Goal: Check status: Check status

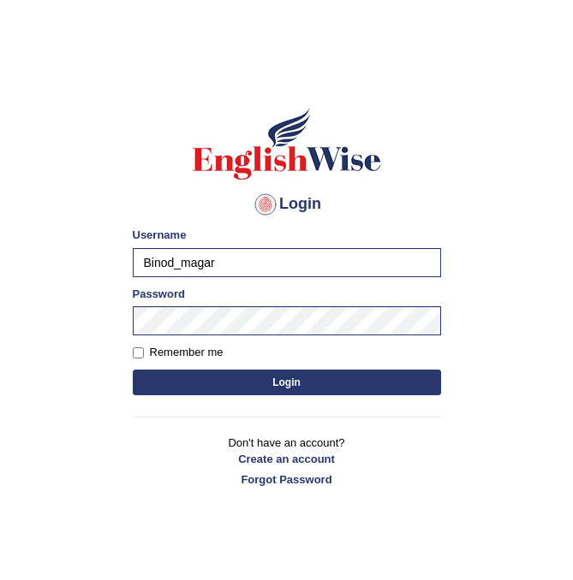
drag, startPoint x: 215, startPoint y: 268, endPoint x: 84, endPoint y: 264, distance: 131.0
click at [84, 264] on body "Login Please fix the following errors: Username Binod_magar Password Remember m…" at bounding box center [286, 318] width 573 height 580
type input "gangac"
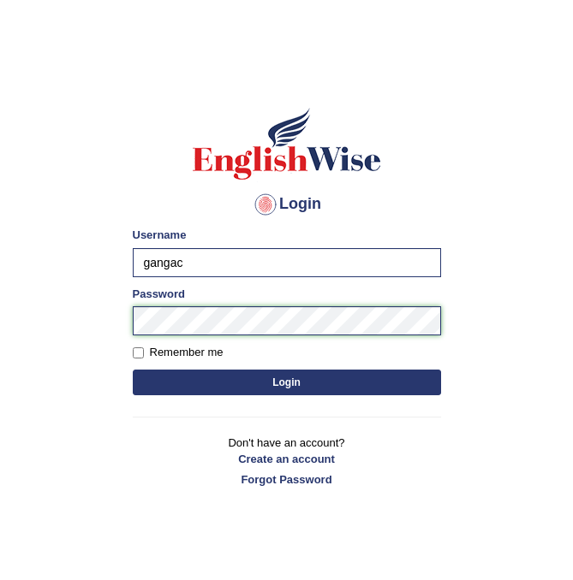
click at [128, 319] on div "Login Please fix the following errors: Username gangac Password Remember me Log…" at bounding box center [286, 296] width 337 height 429
click at [133, 370] on button "Login" at bounding box center [287, 383] width 308 height 26
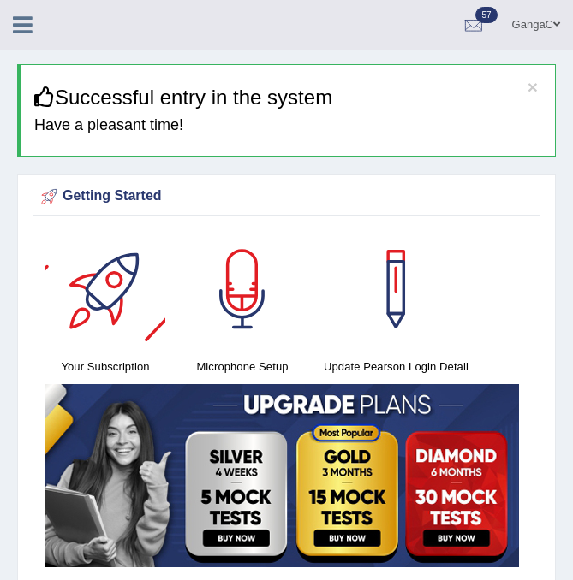
click at [21, 36] on div at bounding box center [30, 19] width 60 height 38
click at [20, 23] on icon at bounding box center [23, 25] width 20 height 22
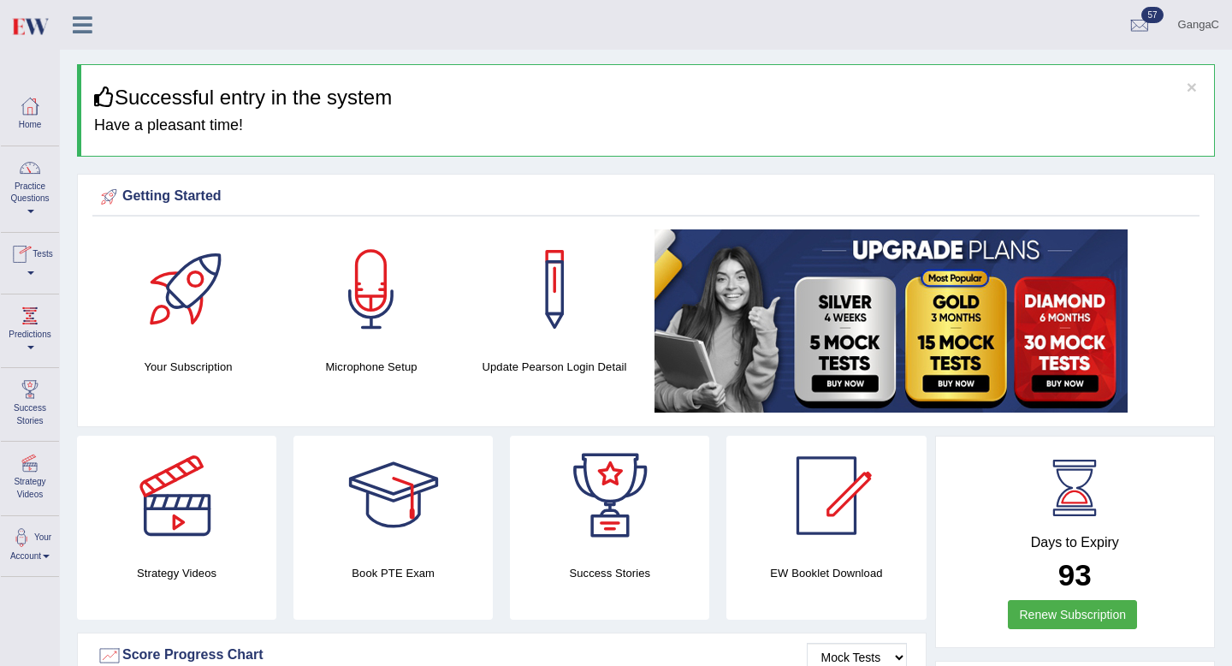
click at [36, 273] on link "Tests" at bounding box center [30, 261] width 58 height 56
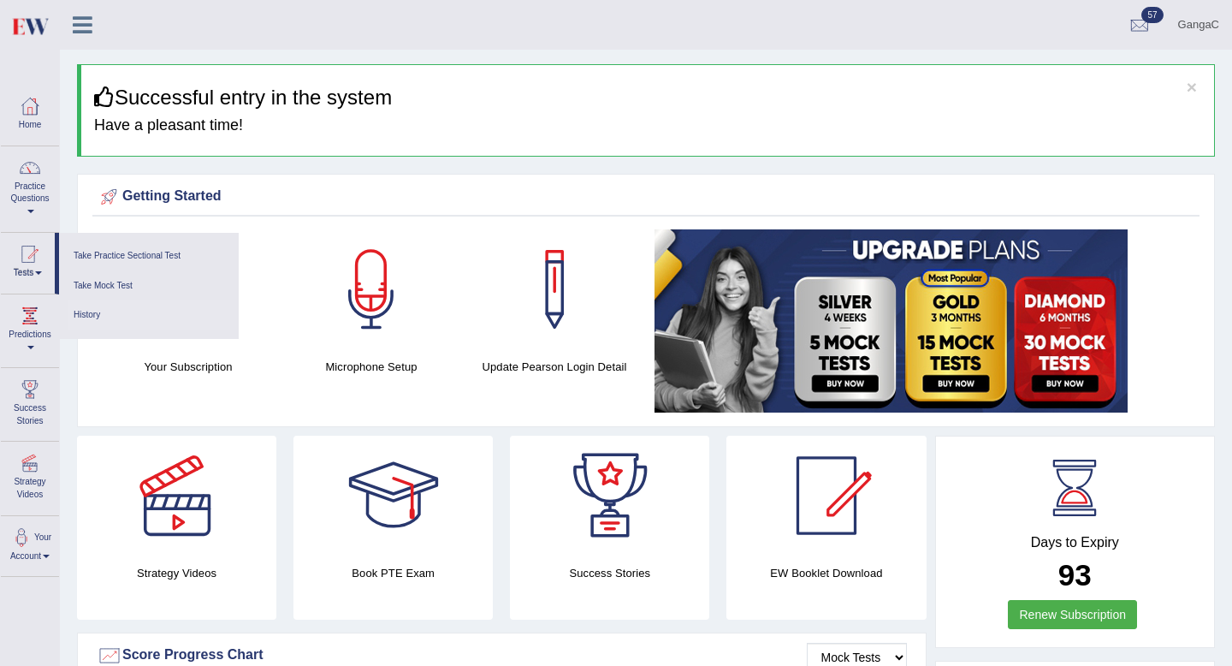
click at [100, 321] on link "History" at bounding box center [149, 315] width 163 height 30
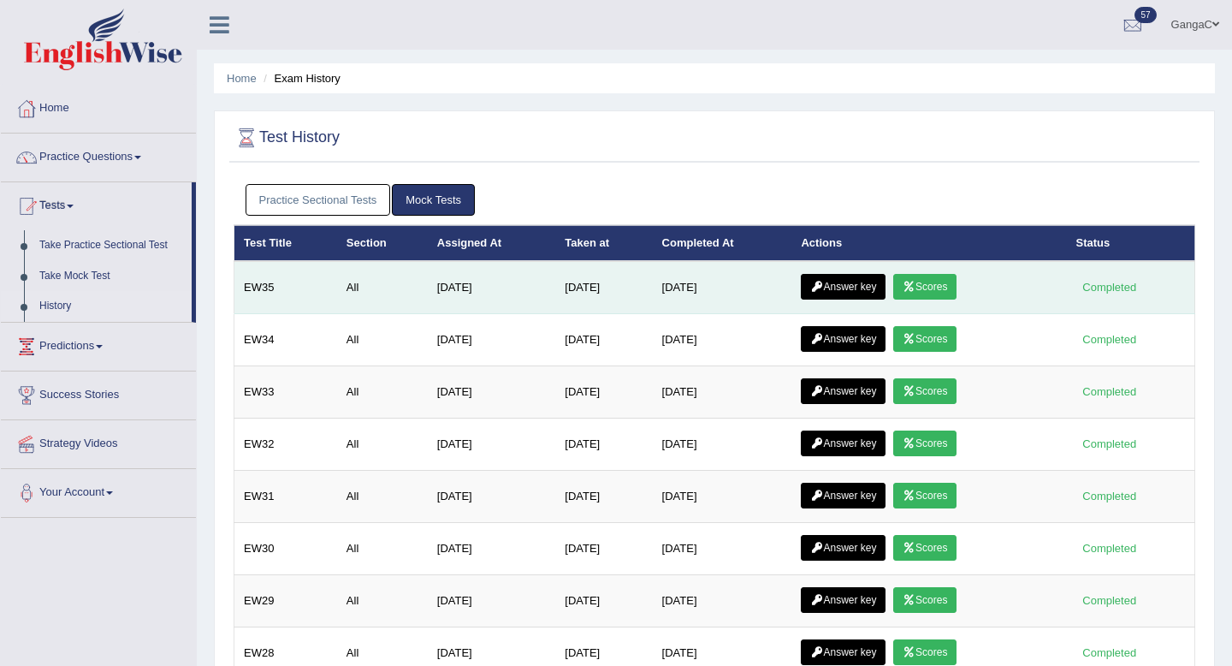
click at [847, 287] on link "Answer key" at bounding box center [843, 287] width 85 height 26
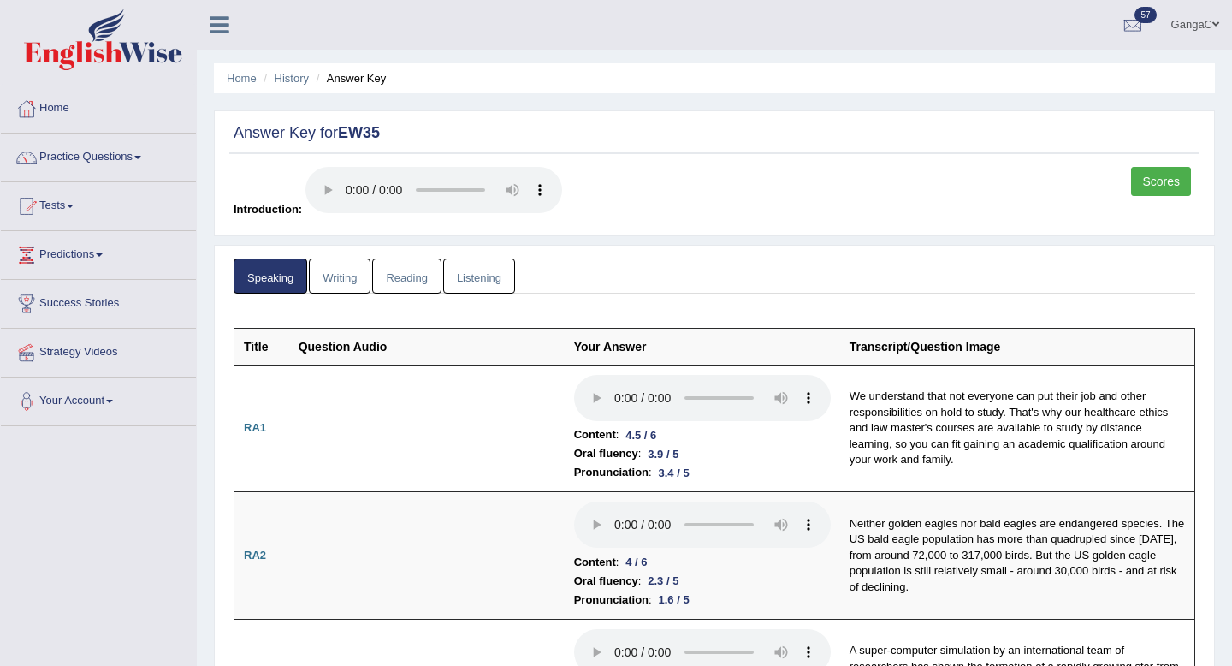
click at [1164, 183] on link "Scores" at bounding box center [1161, 181] width 60 height 29
click at [334, 270] on link "Writing" at bounding box center [340, 275] width 62 height 35
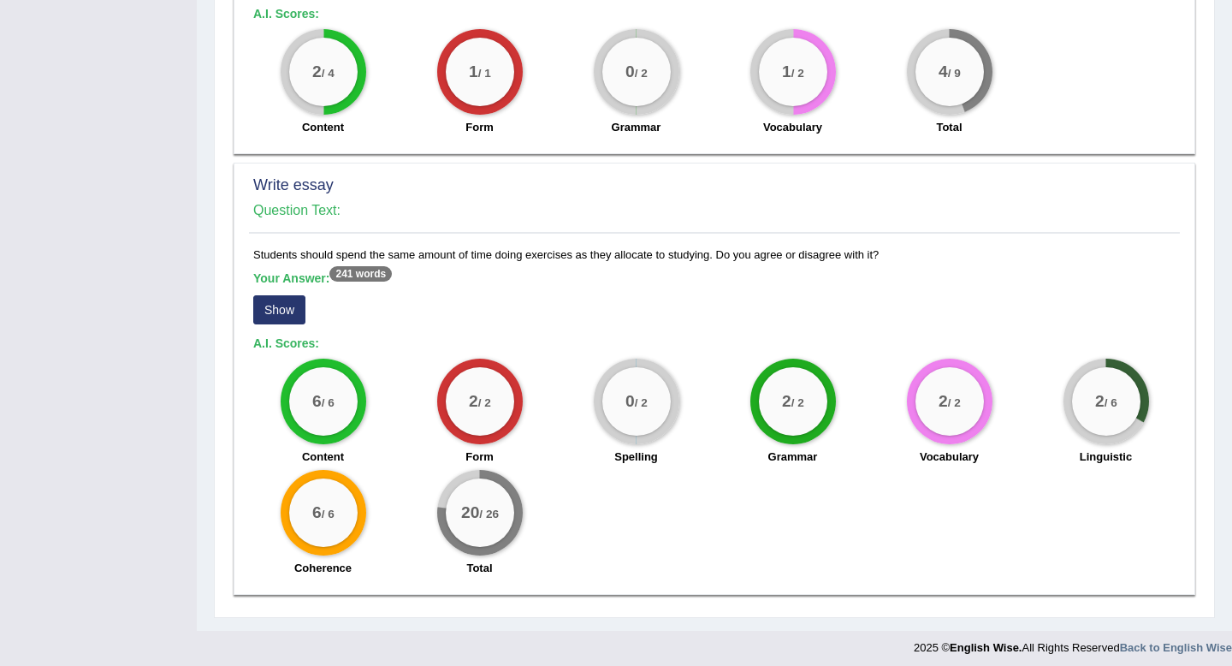
scroll to position [1077, 0]
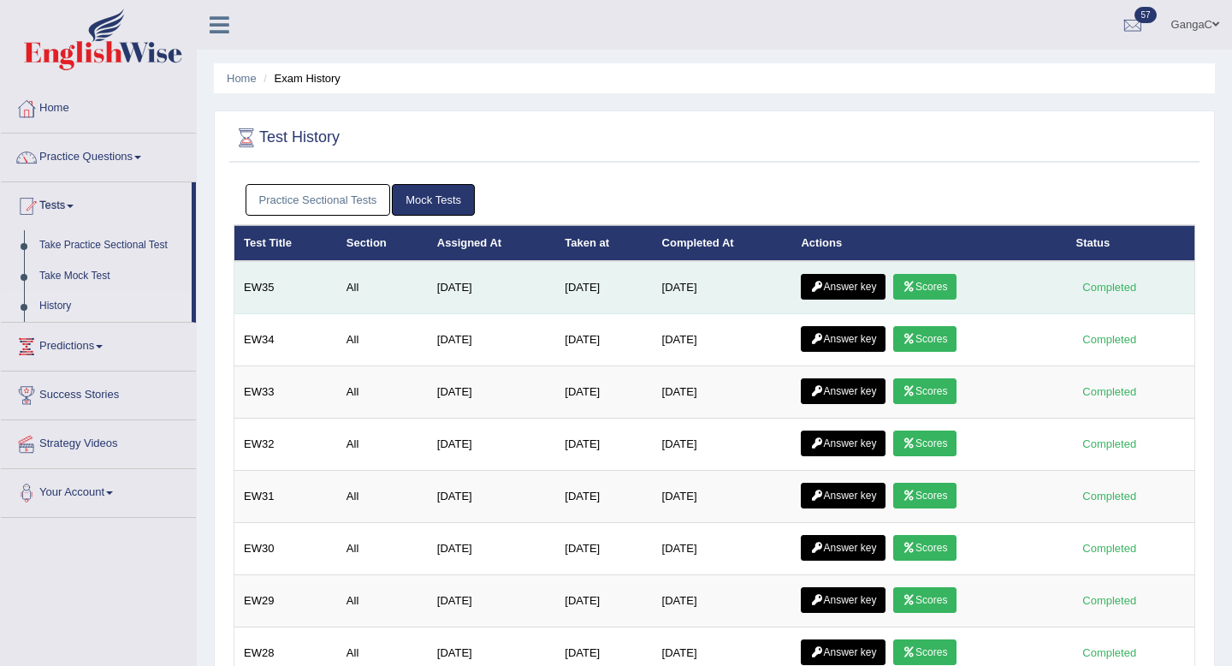
click at [442, 291] on td "[DATE]" at bounding box center [492, 287] width 128 height 53
click at [925, 288] on link "Scores" at bounding box center [924, 287] width 63 height 26
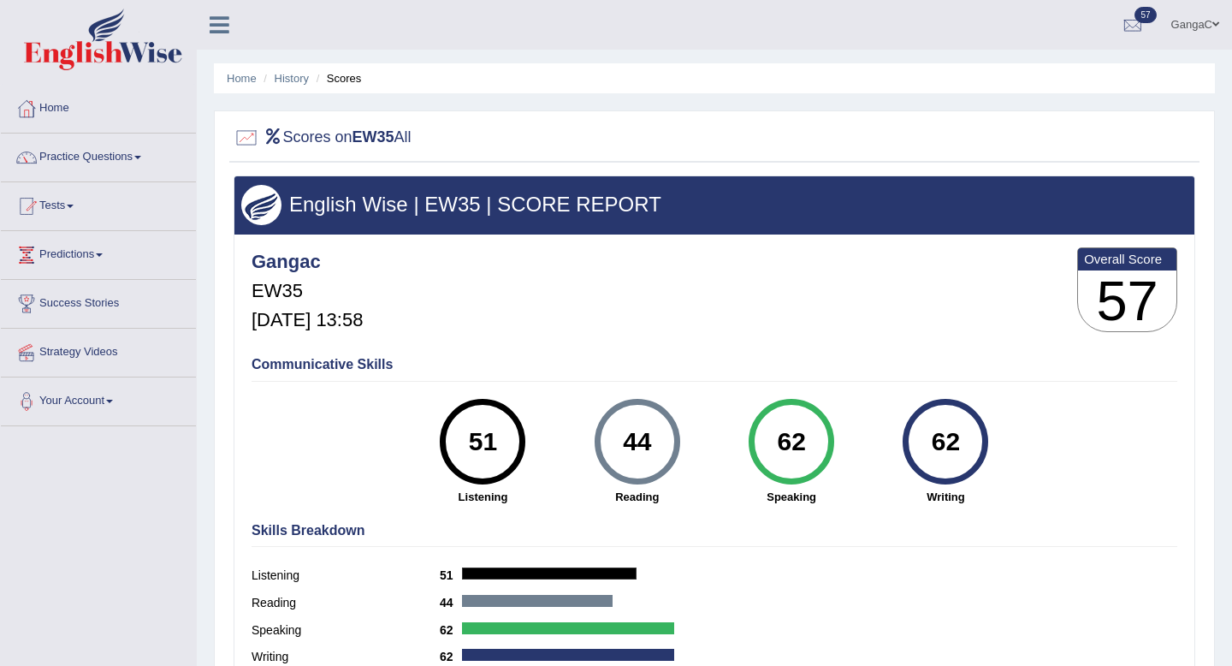
click at [505, 223] on div "English Wise | EW35 | SCORE REPORT" at bounding box center [714, 204] width 960 height 57
click at [491, 435] on div "51" at bounding box center [483, 442] width 62 height 72
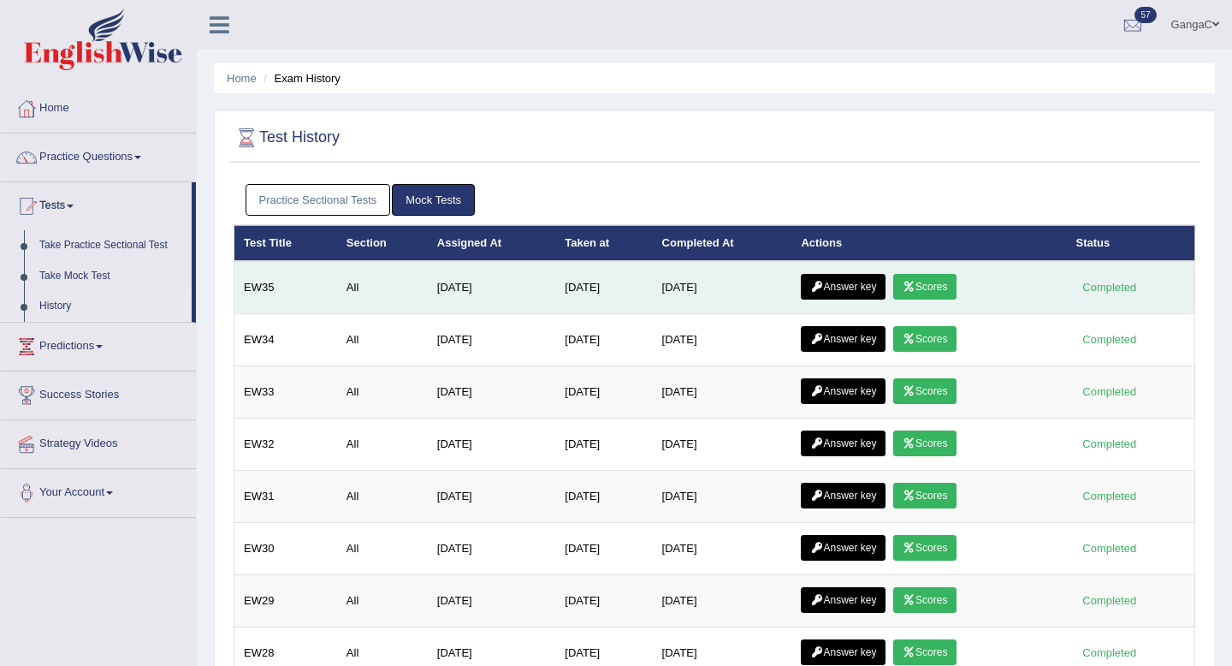
click at [665, 283] on td "[DATE]" at bounding box center [722, 287] width 139 height 53
click at [872, 288] on link "Answer key" at bounding box center [843, 287] width 85 height 26
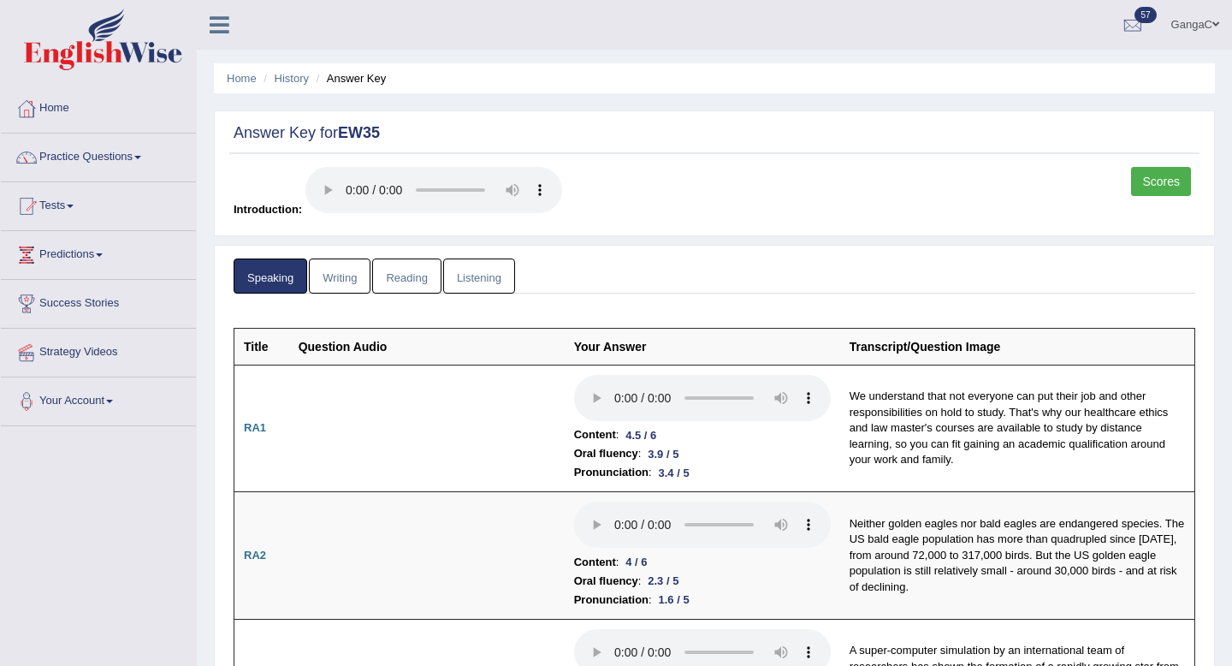
click at [423, 276] on link "Reading" at bounding box center [406, 275] width 68 height 35
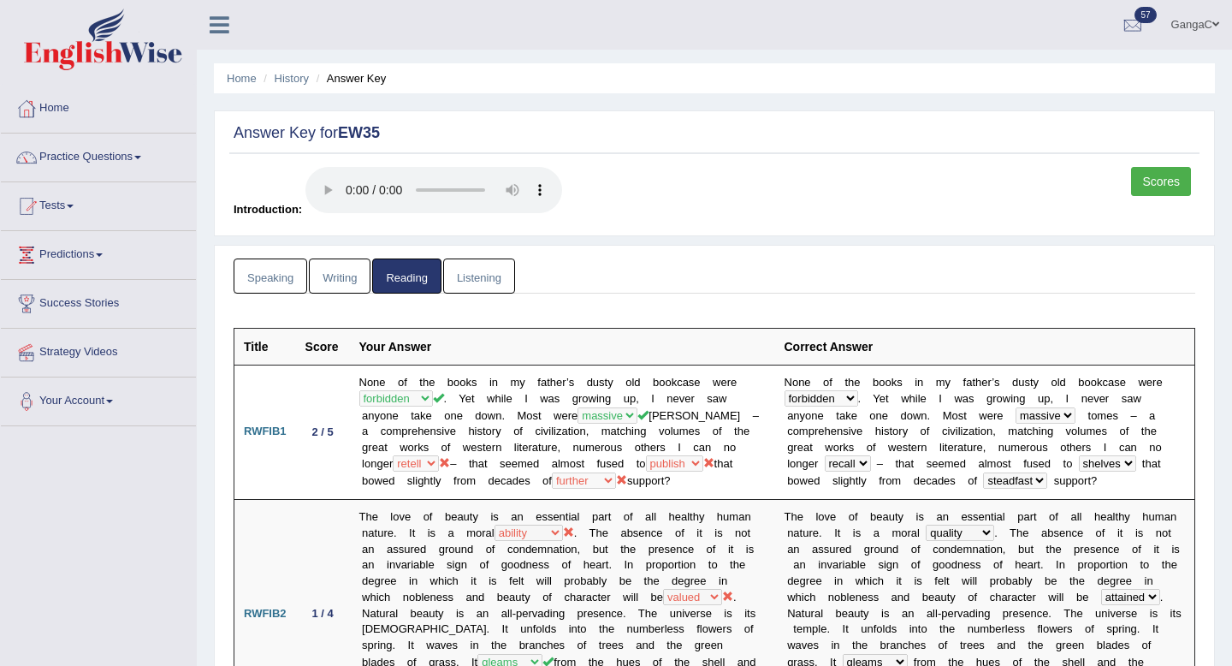
click at [500, 275] on link "Listening" at bounding box center [479, 275] width 72 height 35
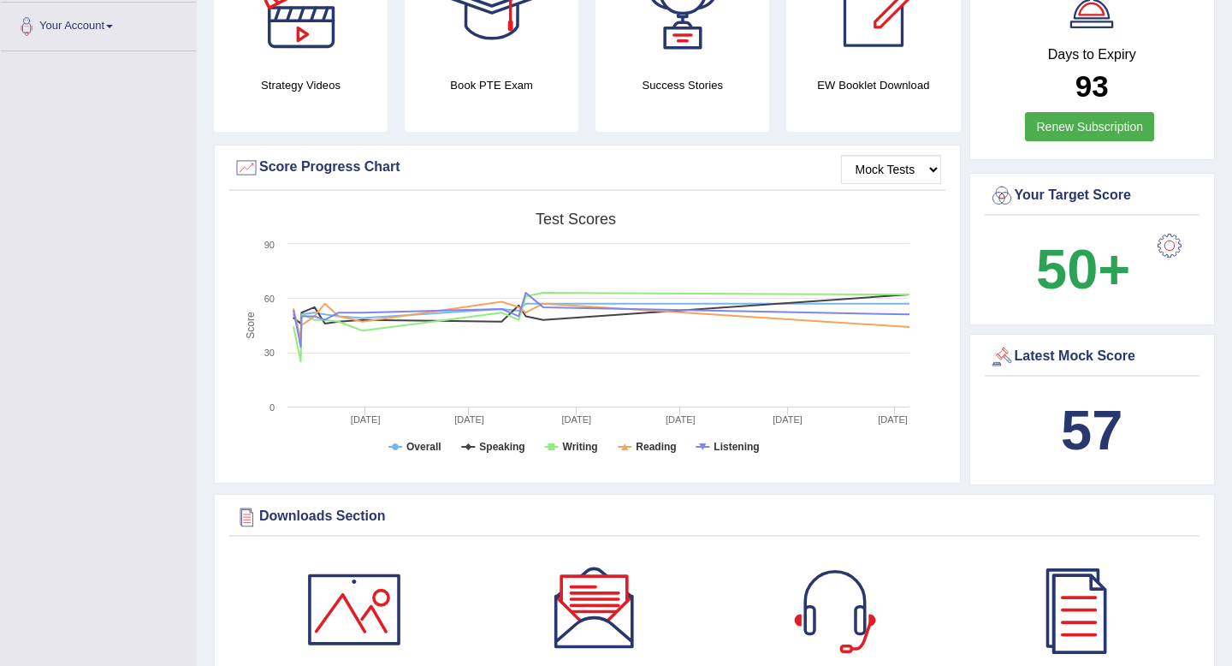
scroll to position [415, 0]
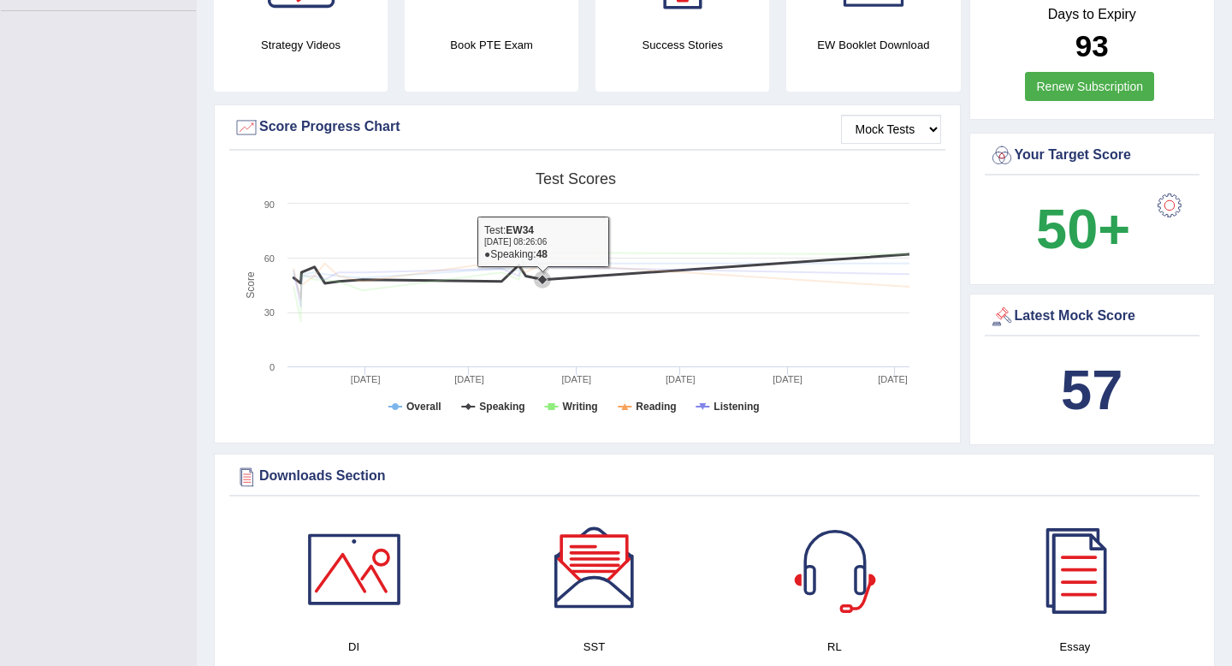
click at [582, 277] on icon at bounding box center [601, 268] width 633 height 29
click at [541, 278] on icon at bounding box center [542, 279] width 10 height 10
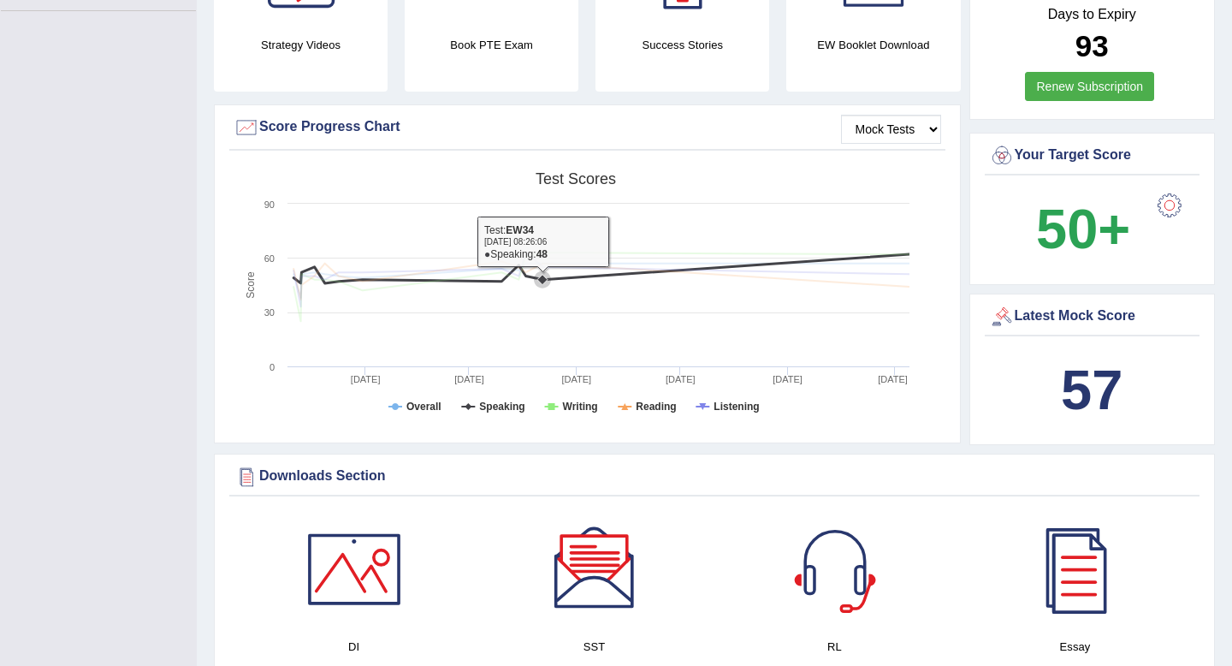
click at [541, 278] on icon at bounding box center [542, 279] width 10 height 10
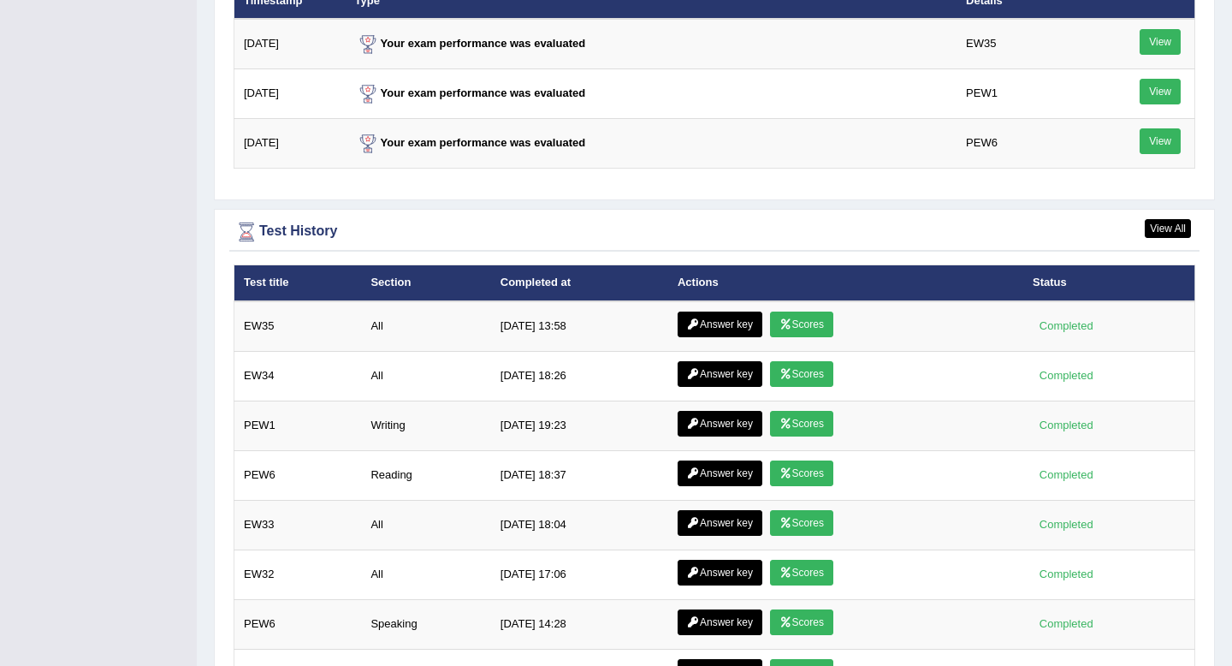
scroll to position [2299, 0]
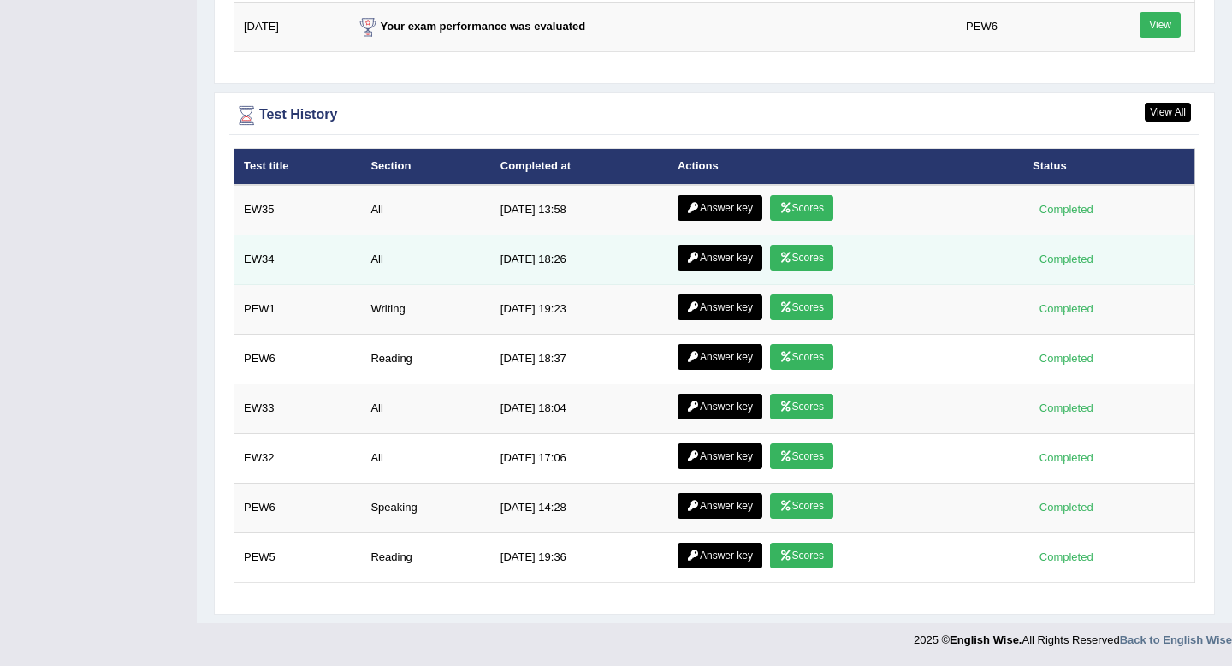
click at [788, 260] on icon at bounding box center [786, 257] width 13 height 10
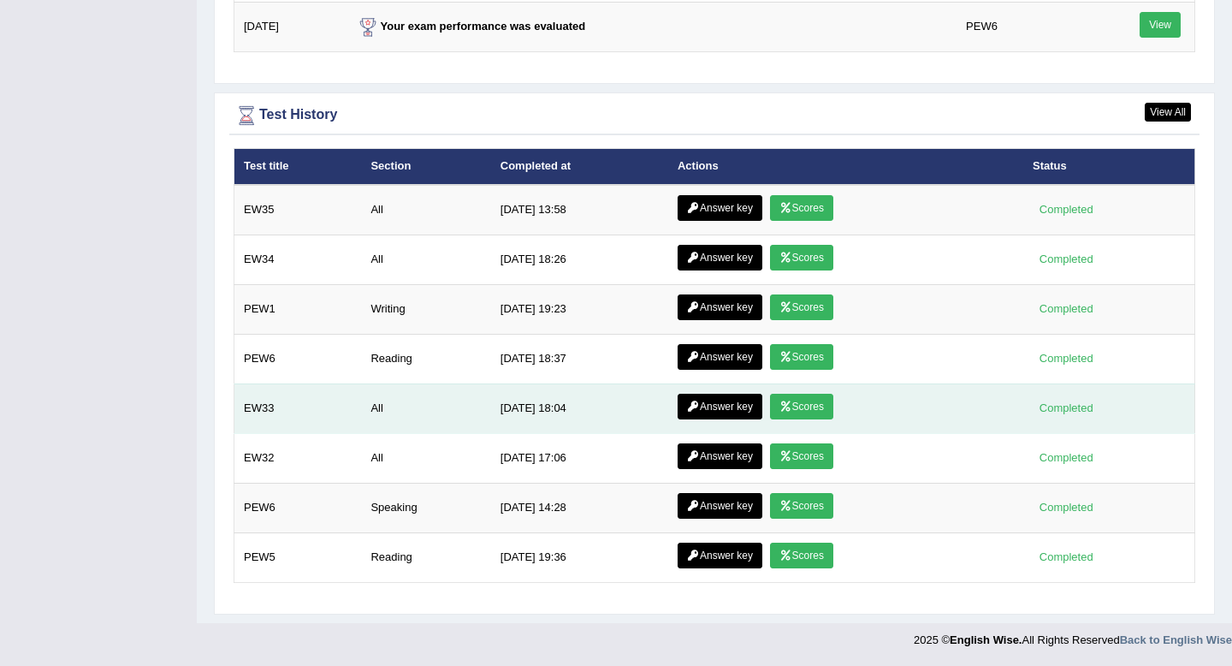
click at [569, 402] on td "5/17/25 18:04" at bounding box center [579, 408] width 177 height 50
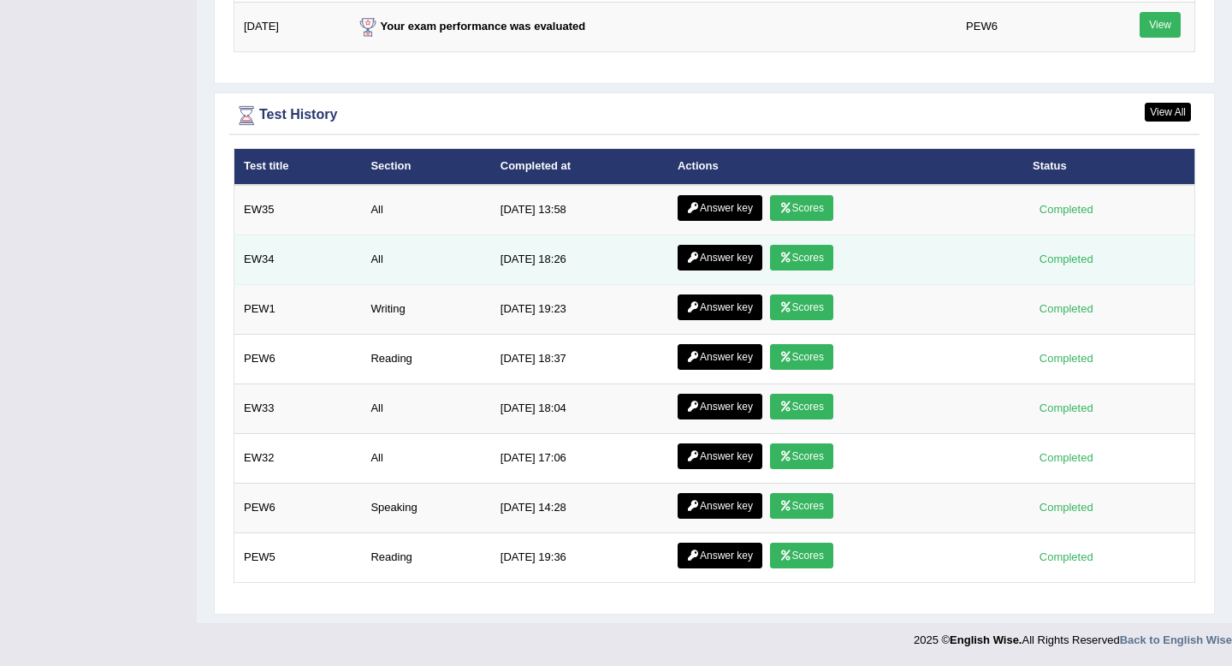
click at [772, 251] on link "Scores" at bounding box center [801, 258] width 63 height 26
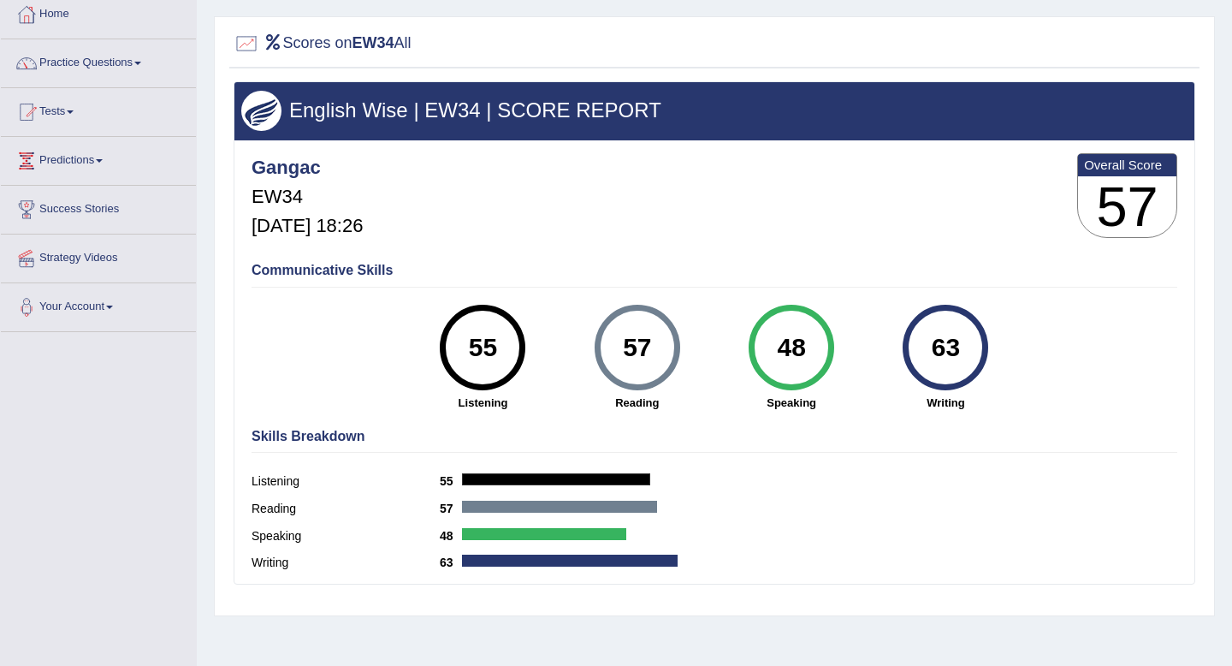
scroll to position [96, 0]
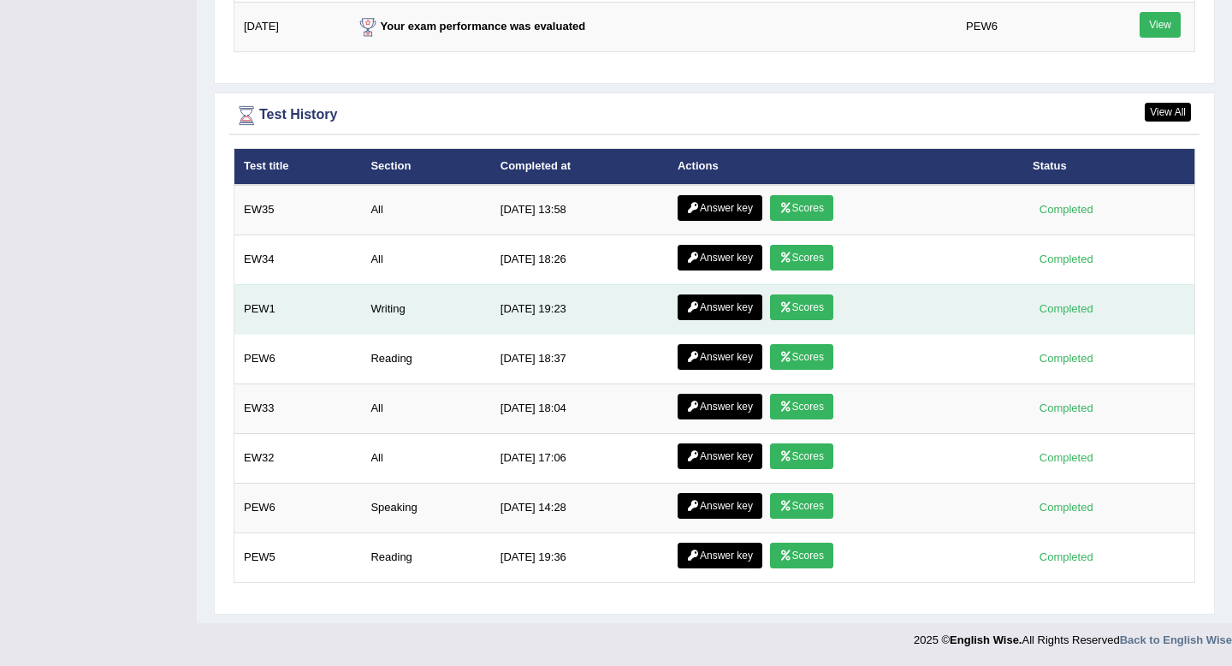
click at [803, 305] on link "Scores" at bounding box center [801, 307] width 63 height 26
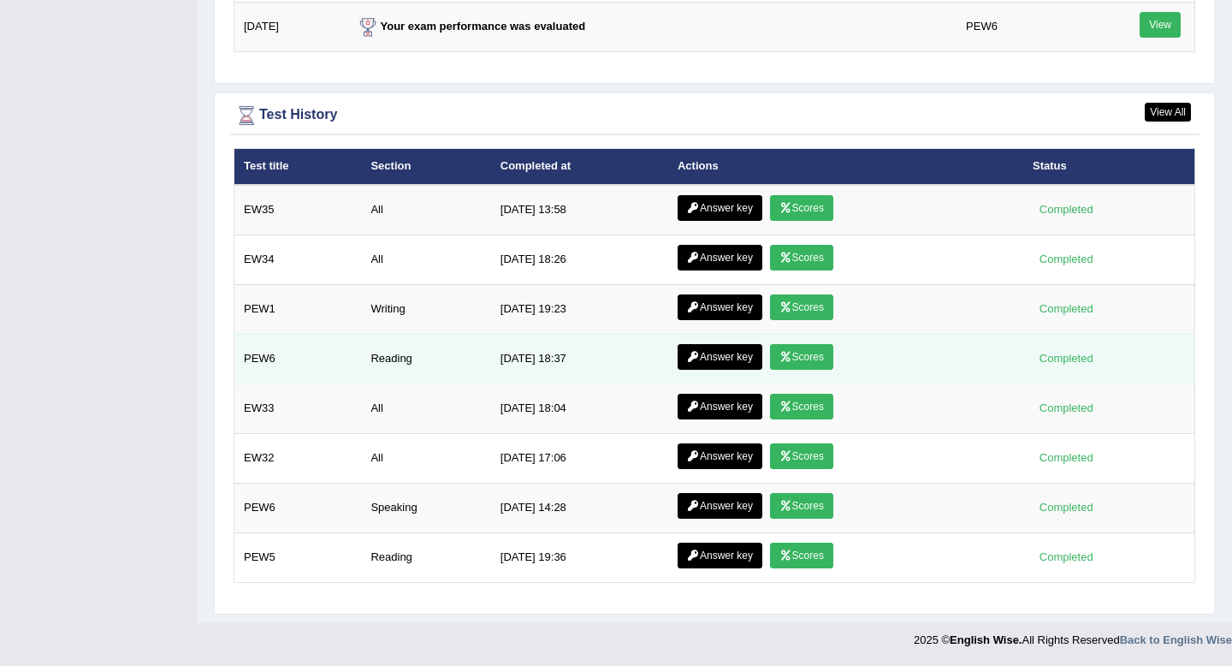
click at [781, 353] on icon at bounding box center [786, 357] width 13 height 10
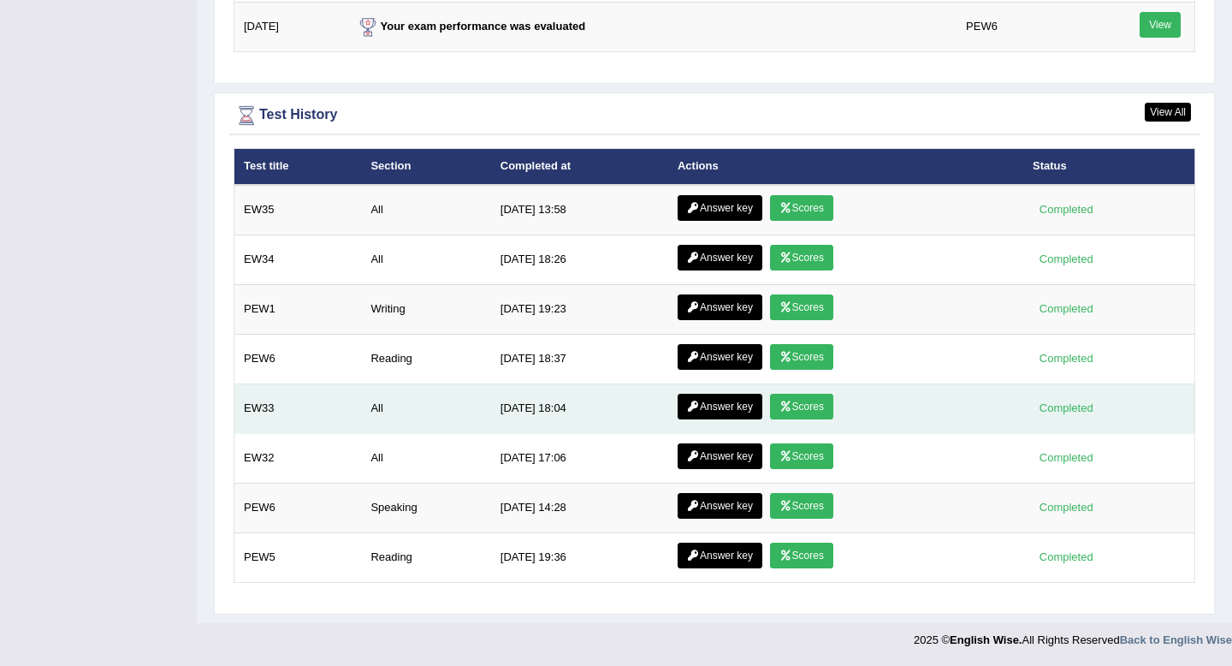
click at [795, 410] on link "Scores" at bounding box center [801, 407] width 63 height 26
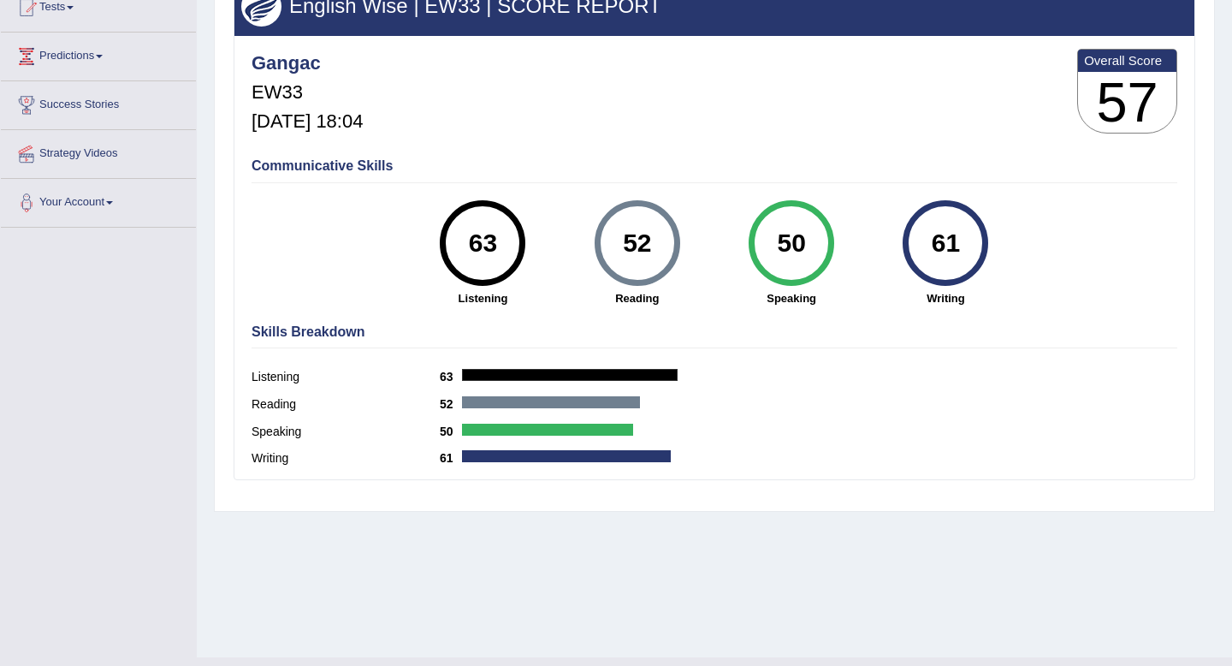
scroll to position [201, 0]
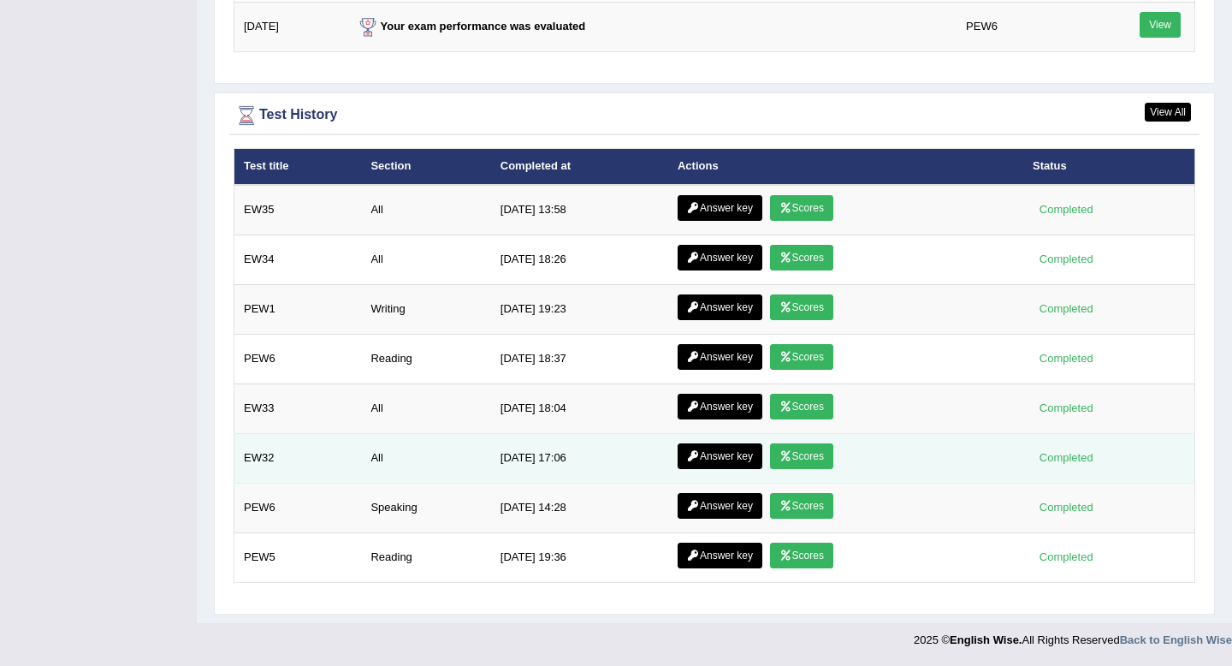
click at [810, 464] on link "Scores" at bounding box center [801, 456] width 63 height 26
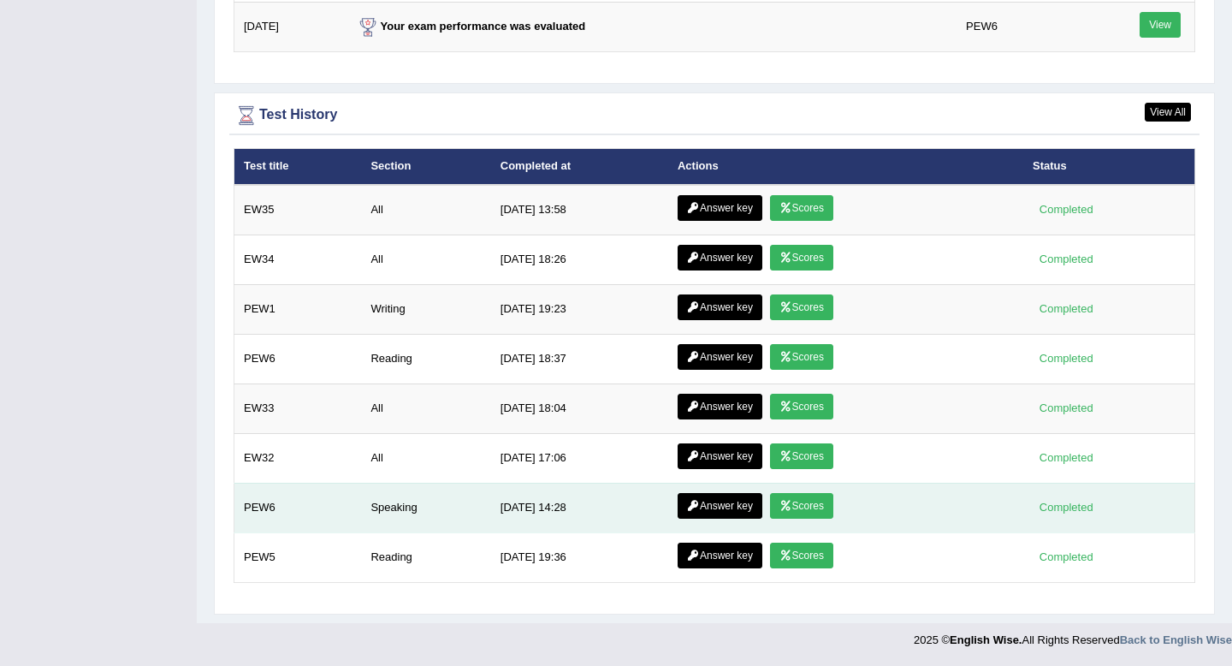
click at [790, 506] on link "Scores" at bounding box center [801, 506] width 63 height 26
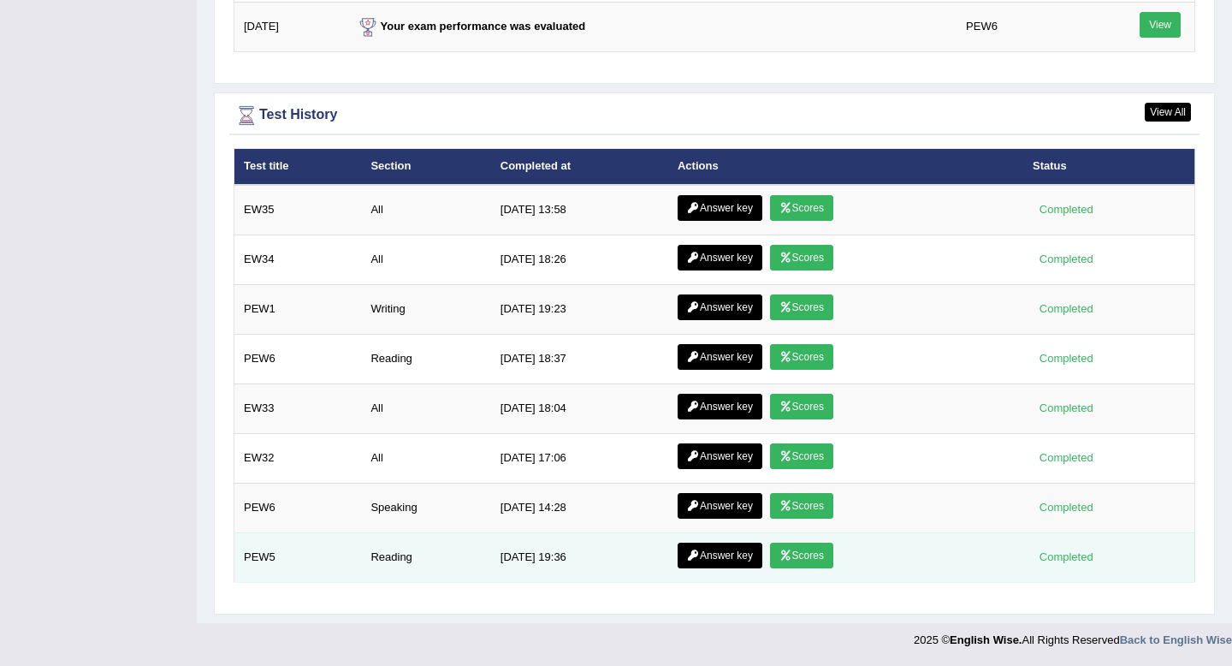
click at [793, 556] on link "Scores" at bounding box center [801, 556] width 63 height 26
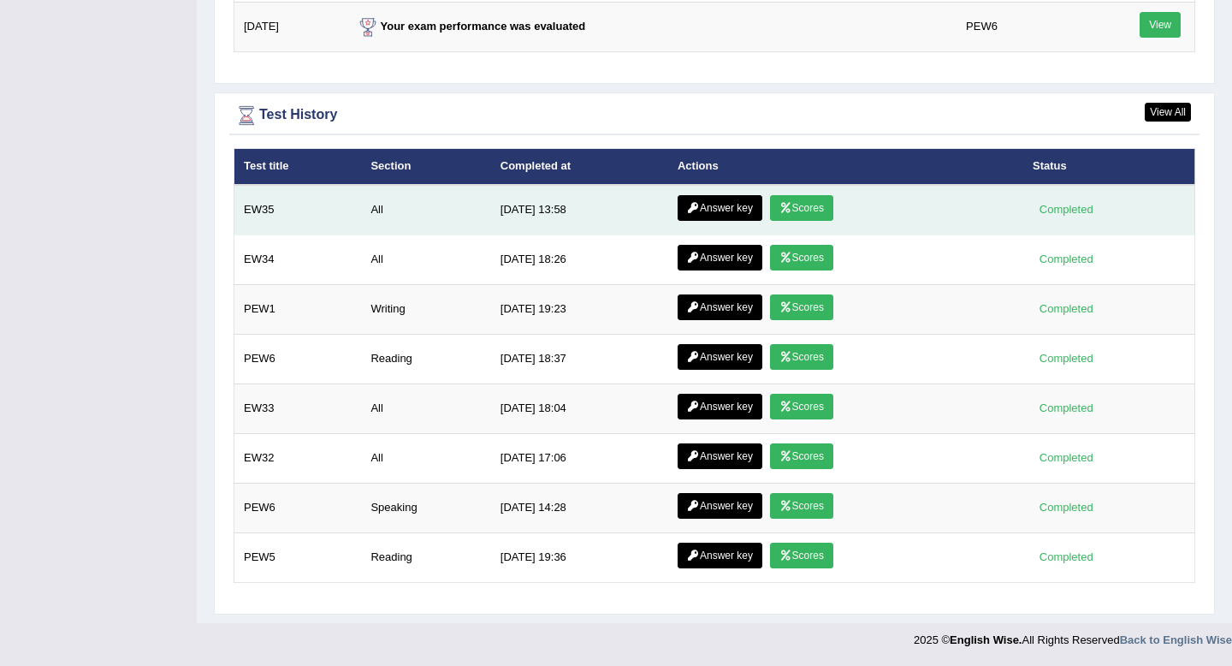
click at [780, 203] on icon at bounding box center [786, 208] width 13 height 10
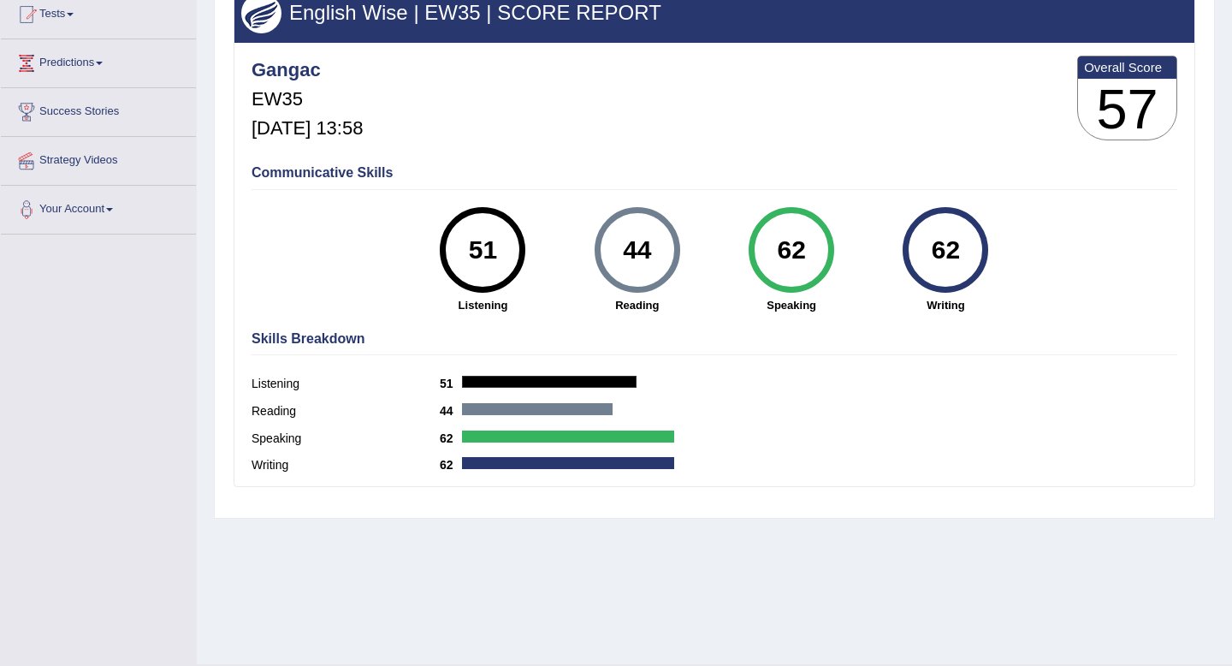
scroll to position [199, 0]
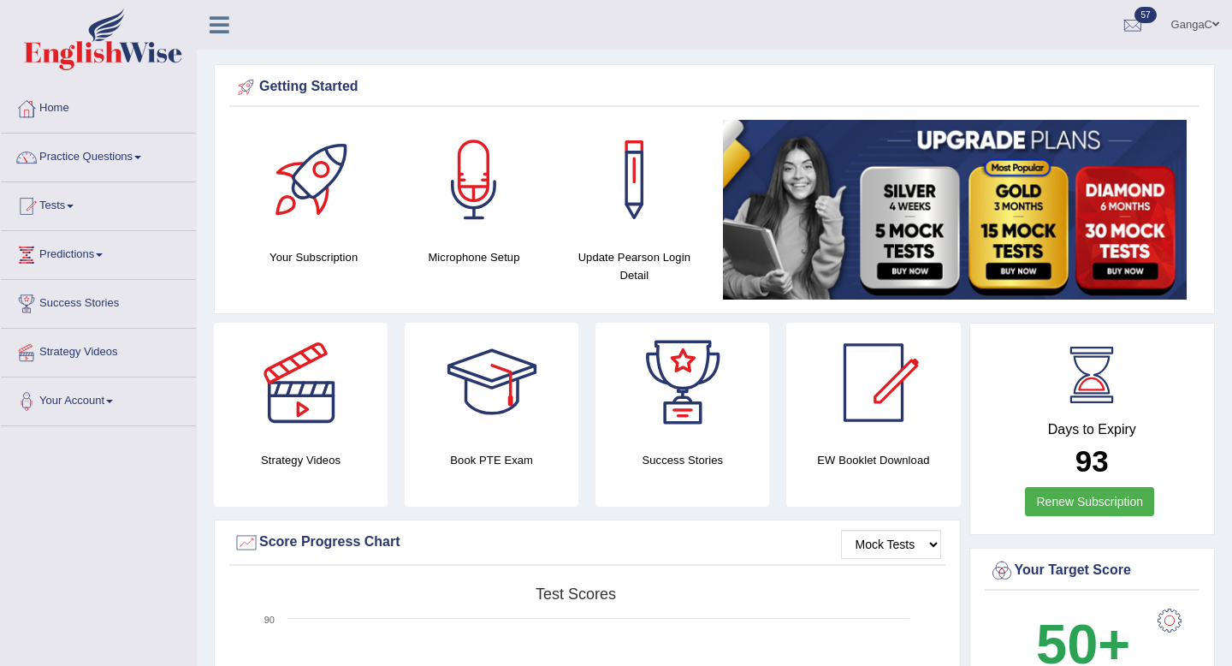
scroll to position [2299, 0]
